Goal: Information Seeking & Learning: Learn about a topic

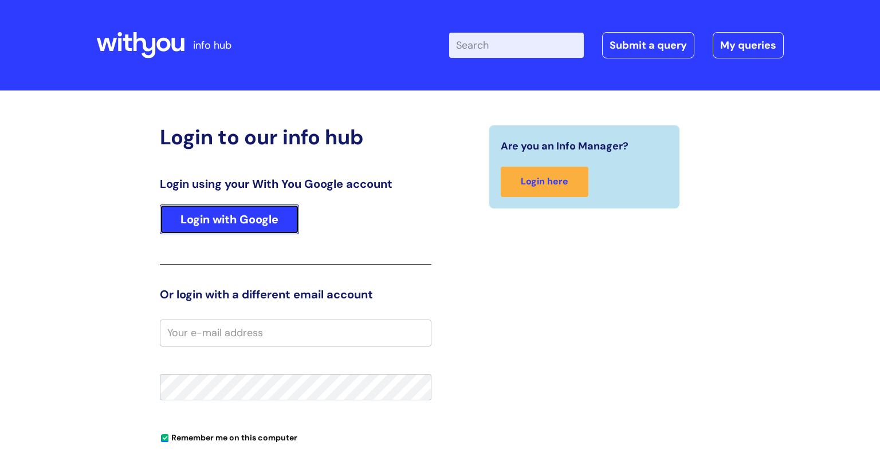
click at [268, 219] on link "Login with Google" at bounding box center [229, 220] width 139 height 30
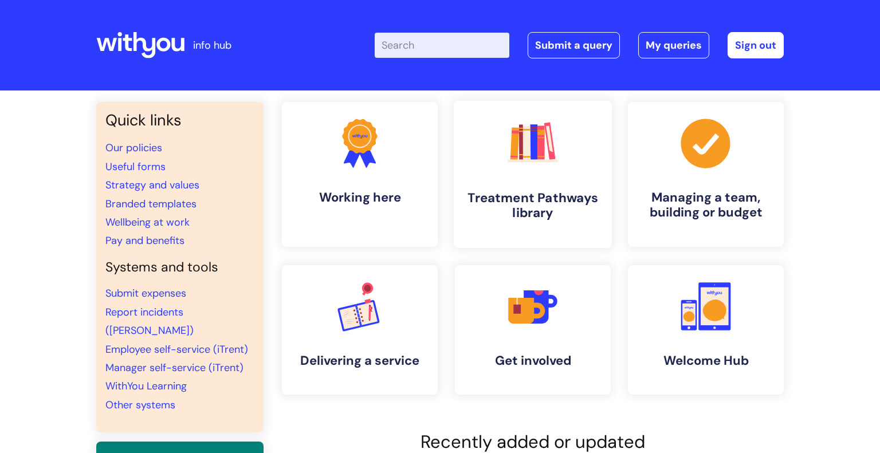
click at [476, 220] on h4 "Treatment Pathways library" at bounding box center [533, 205] width 140 height 31
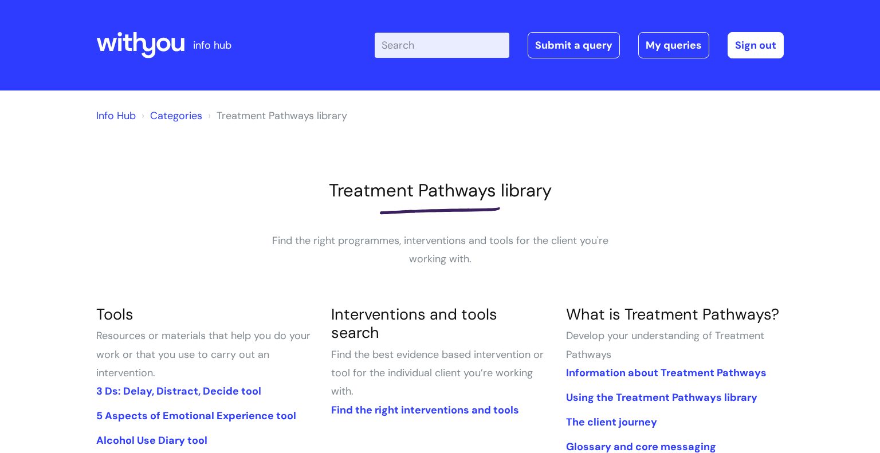
click at [415, 42] on input "Enter your search term here..." at bounding box center [442, 45] width 135 height 25
type input "s"
